Goal: Book appointment/travel/reservation

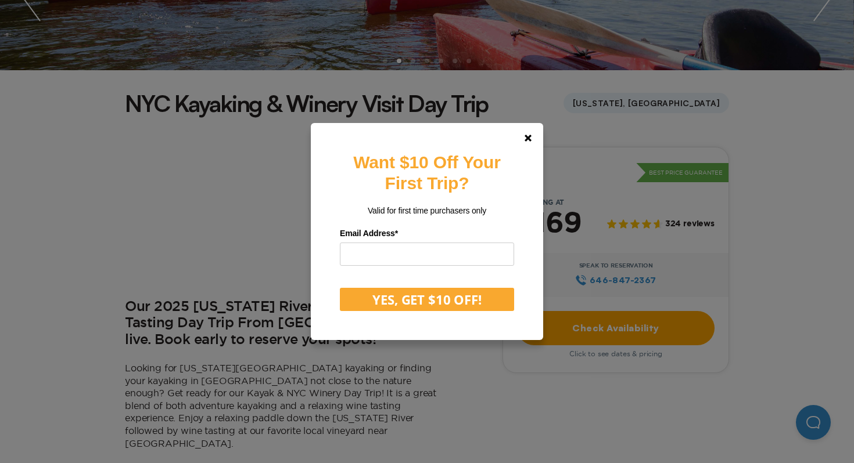
scroll to position [272, 0]
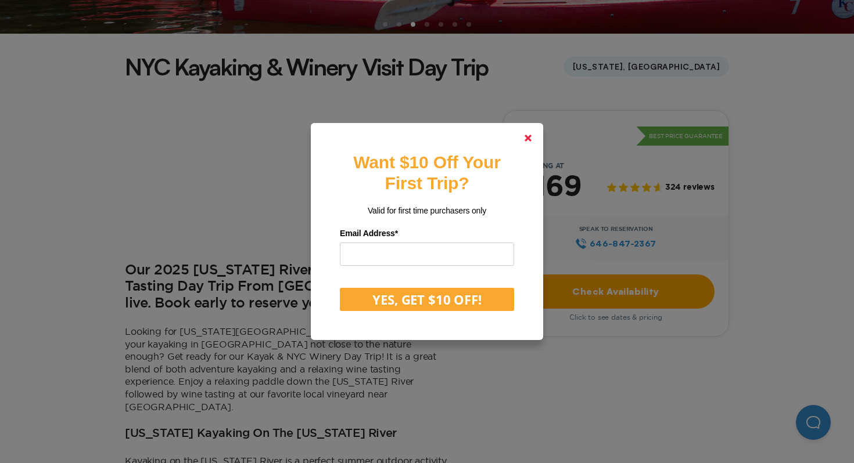
click at [529, 140] on polygon at bounding box center [527, 138] width 7 height 7
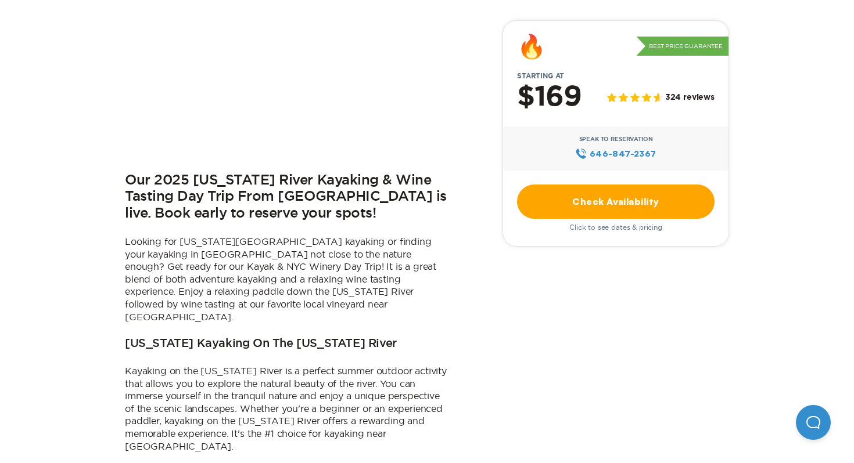
scroll to position [365, 0]
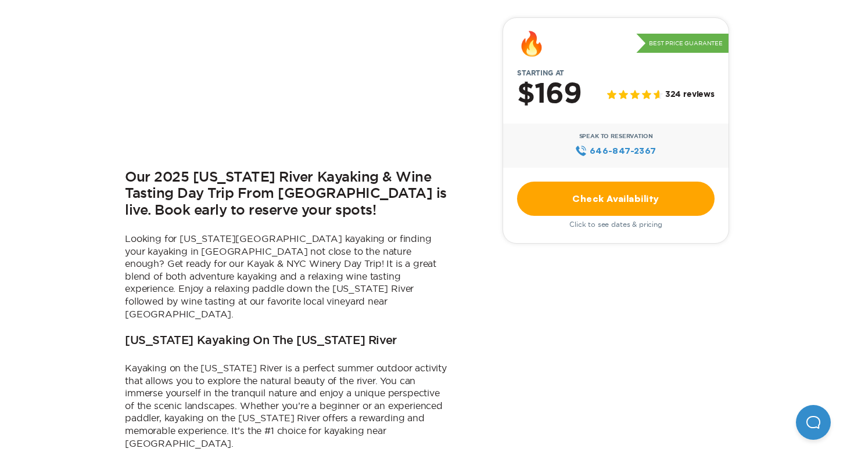
click at [588, 198] on link "Check Availability" at bounding box center [615, 199] width 197 height 34
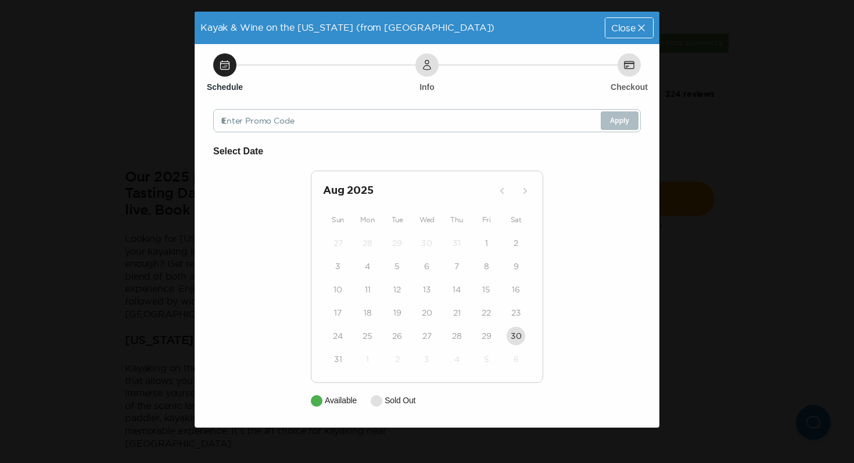
click at [375, 323] on div "18" at bounding box center [367, 312] width 30 height 23
click at [341, 395] on p "Available" at bounding box center [341, 401] width 32 height 12
click at [435, 380] on div "[DATE] Sun Mon Tue Wed Thu Fri Sat 27 28 29 30 31 1 2 3 4 5 6 7 8 9 10 11 12 13…" at bounding box center [427, 277] width 232 height 213
click at [627, 29] on span "Close" at bounding box center [623, 27] width 24 height 9
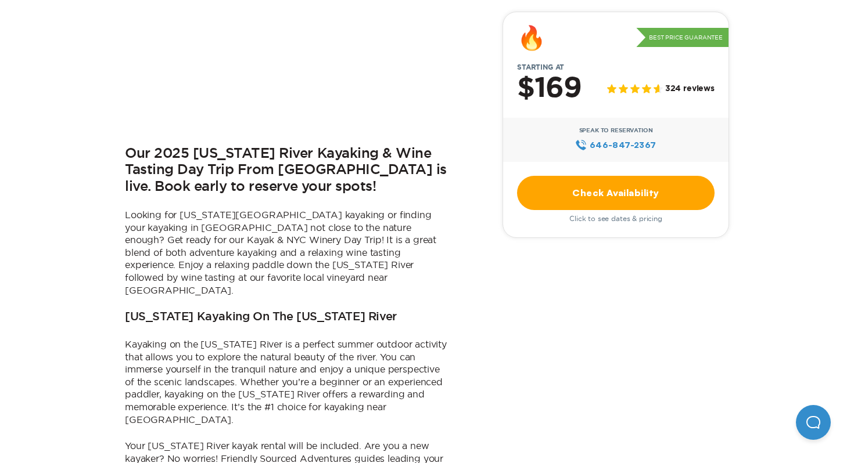
scroll to position [418, 0]
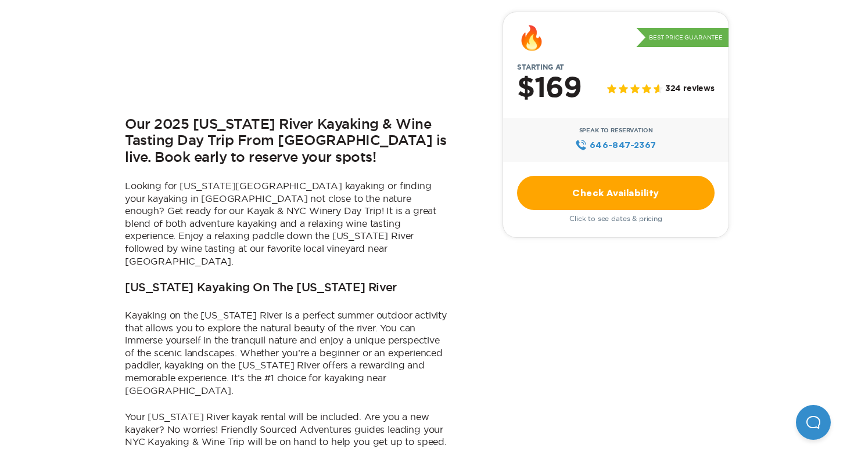
click at [598, 192] on link "Check Availability" at bounding box center [615, 193] width 197 height 34
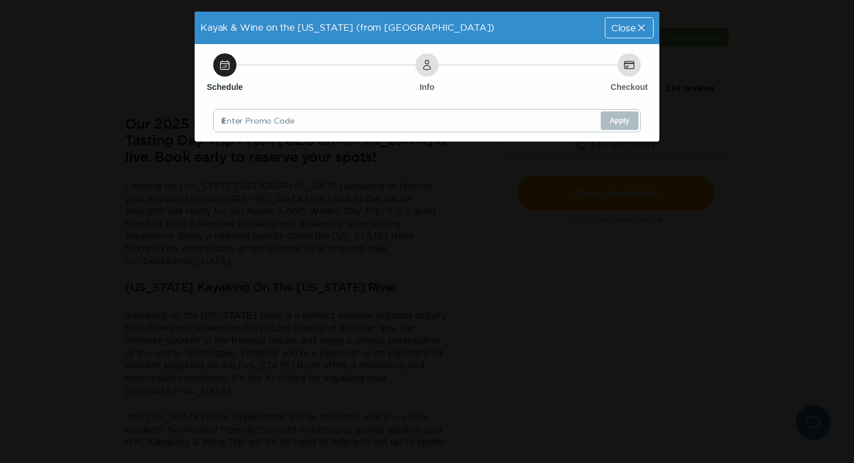
scroll to position [0, 0]
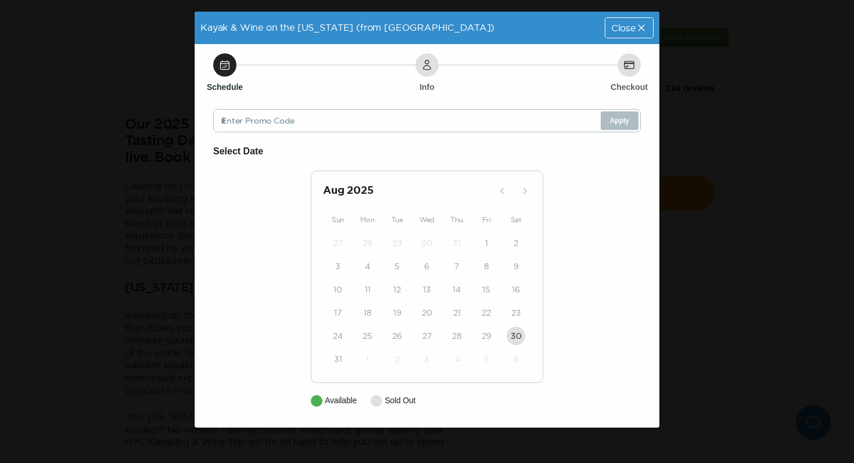
click at [495, 275] on div "8" at bounding box center [487, 266] width 30 height 23
click at [496, 273] on div "8" at bounding box center [487, 266] width 30 height 23
click at [733, 203] on div "Kayak & Wine on the [US_STATE] (from [GEOGRAPHIC_DATA]) Close Schedule Info Che…" at bounding box center [427, 231] width 854 height 463
click at [640, 34] on div "Close" at bounding box center [629, 28] width 48 height 20
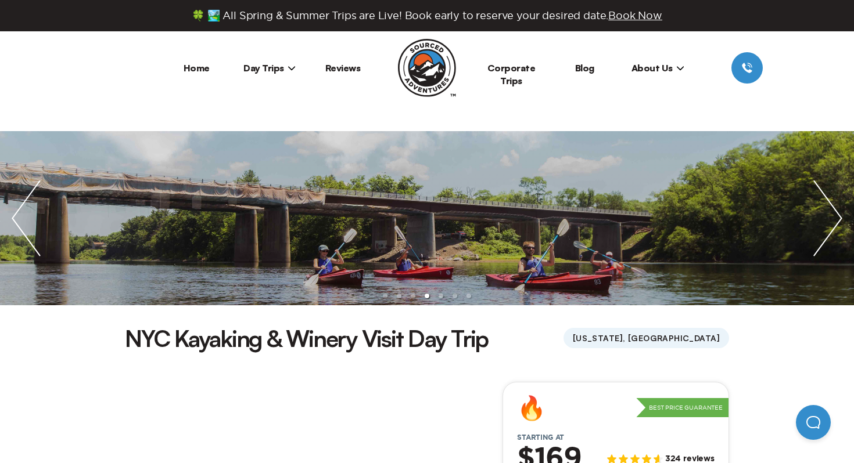
scroll to position [418, 0]
